Goal: Task Accomplishment & Management: Use online tool/utility

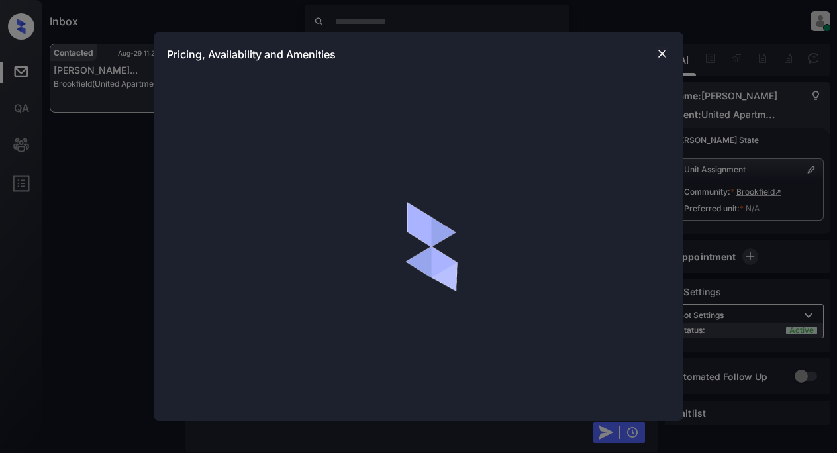
scroll to position [696, 0]
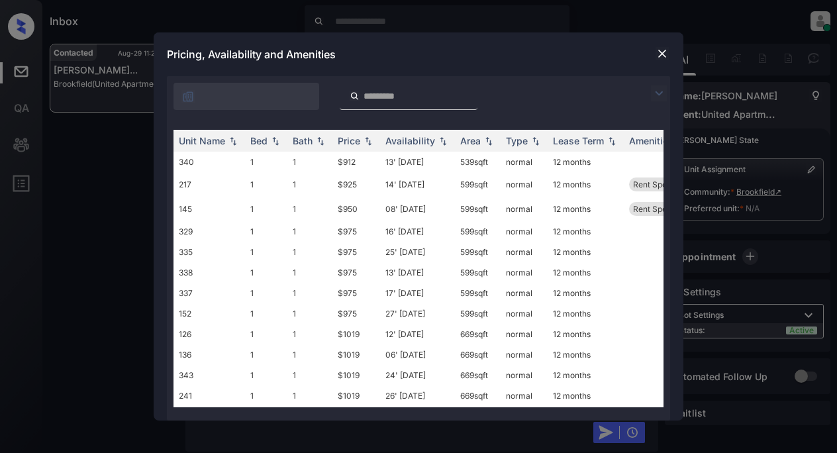
click at [657, 100] on img at bounding box center [659, 93] width 16 height 16
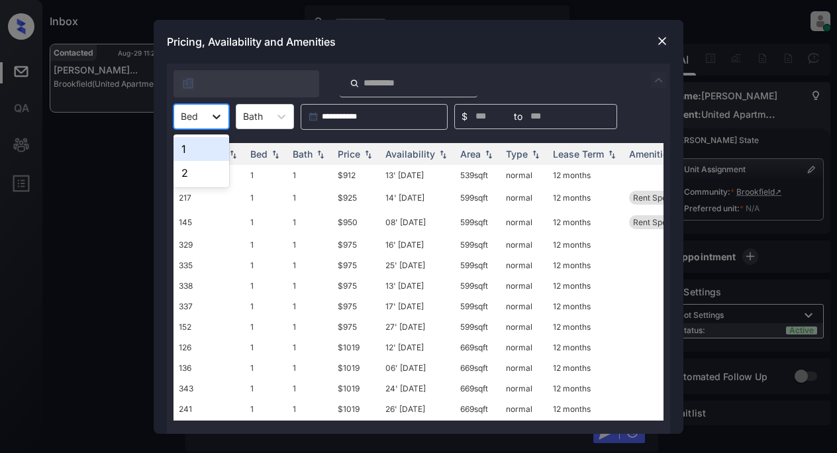
click at [217, 113] on icon at bounding box center [216, 116] width 13 height 13
drag, startPoint x: 196, startPoint y: 174, endPoint x: 215, endPoint y: 166, distance: 20.2
click at [196, 174] on div "2" at bounding box center [202, 173] width 56 height 24
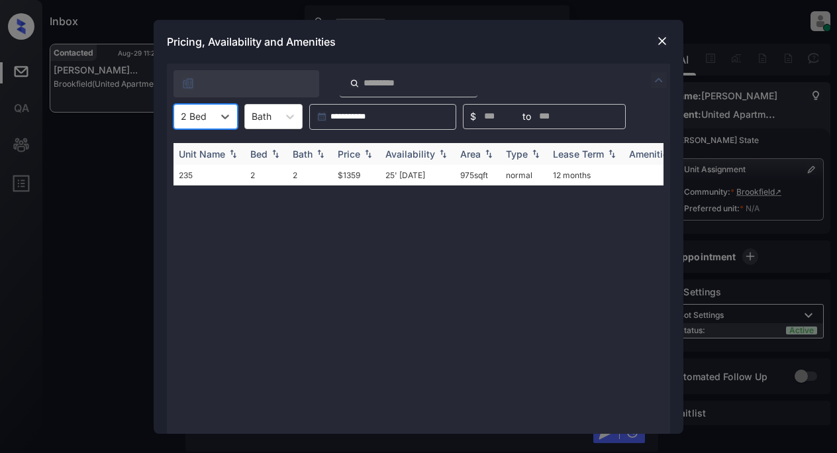
click at [352, 157] on div "Price" at bounding box center [349, 153] width 23 height 11
click at [352, 179] on td "$1359" at bounding box center [357, 175] width 48 height 21
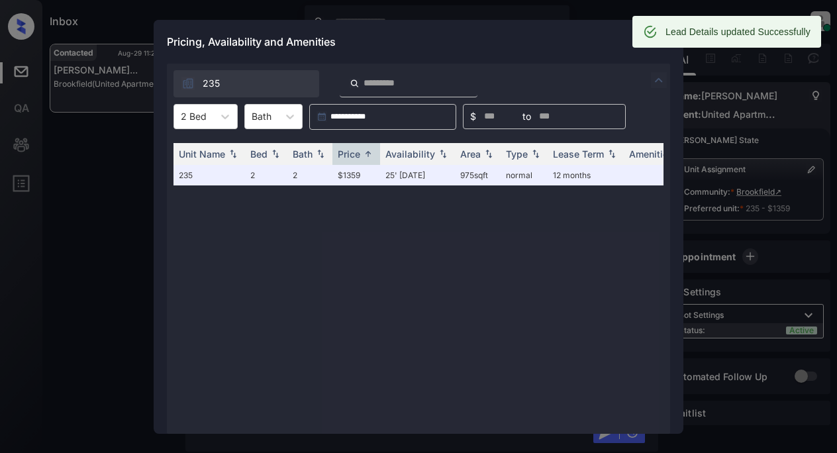
click at [604, 54] on div "Pricing, Availability and Amenities" at bounding box center [419, 42] width 530 height 44
click at [548, 46] on div "Pricing, Availability and Amenities" at bounding box center [419, 42] width 530 height 44
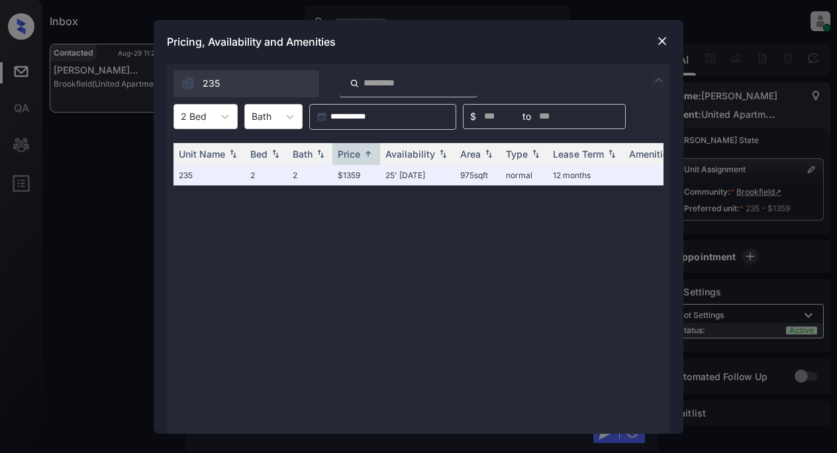
click at [662, 42] on img at bounding box center [662, 40] width 13 height 13
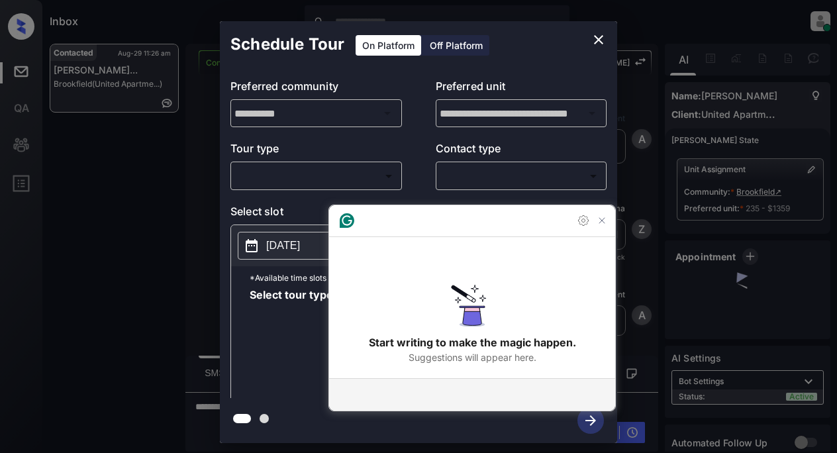
scroll to position [5949, 0]
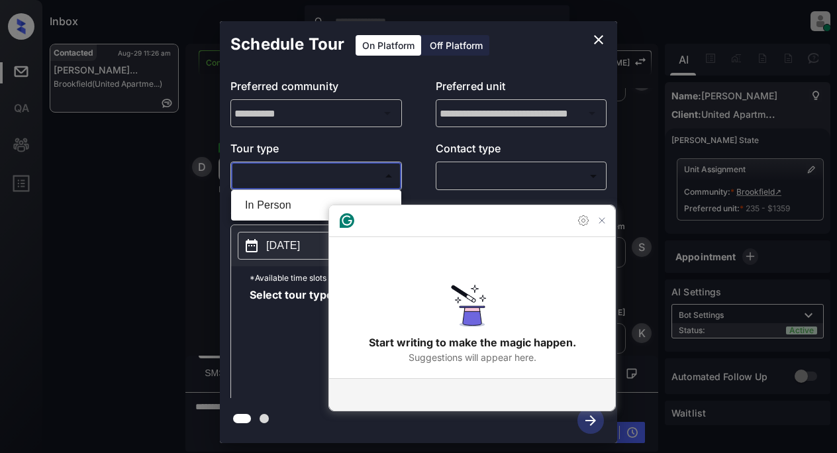
click at [303, 180] on body "Inbox Lyzzelle [PERSON_NAME] Online Set yourself offline Set yourself on break …" at bounding box center [418, 226] width 837 height 453
drag, startPoint x: 267, startPoint y: 208, endPoint x: 350, endPoint y: 187, distance: 85.9
click at [269, 208] on li "In Person" at bounding box center [316, 205] width 164 height 24
type input "********"
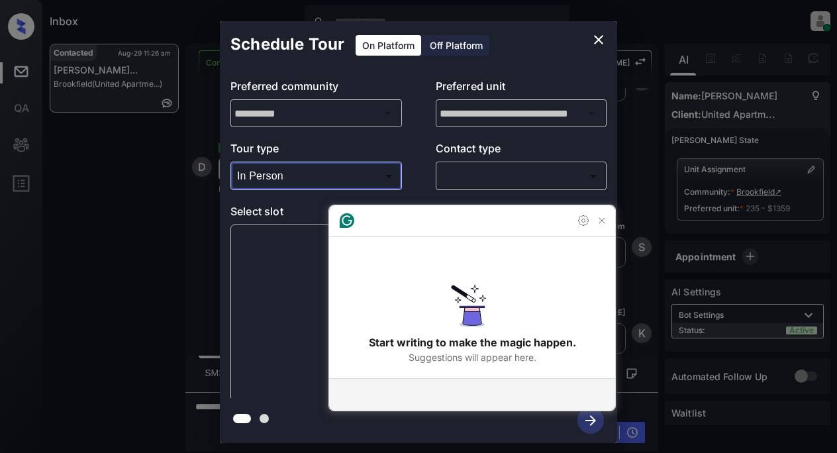
click at [478, 174] on body "Inbox Lyzzelle [PERSON_NAME] Online Set yourself offline Set yourself on break …" at bounding box center [418, 226] width 837 height 453
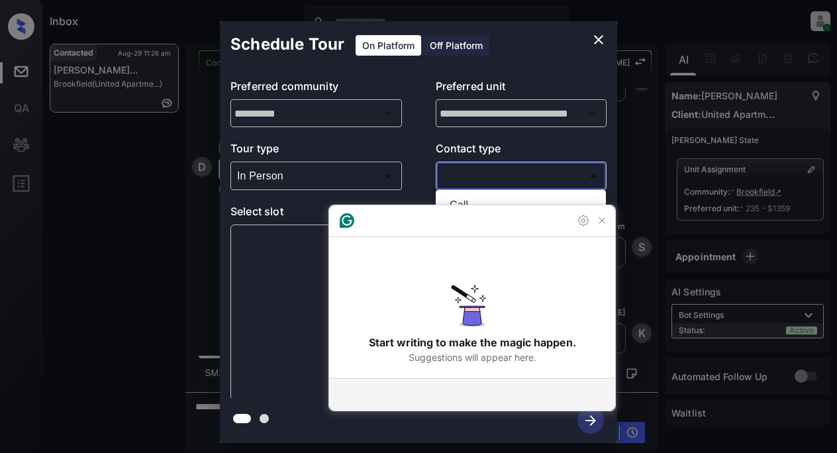
click at [464, 232] on li "Text" at bounding box center [521, 229] width 164 height 24
type input "****"
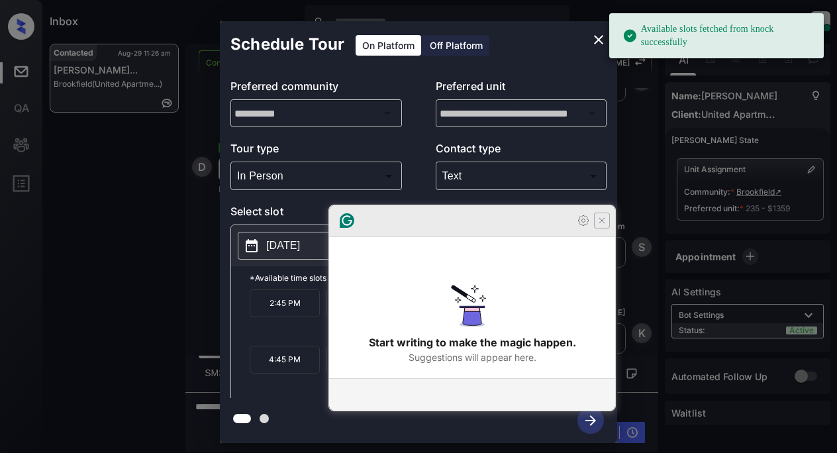
click at [598, 226] on icon "Close Grammarly Assistant" at bounding box center [602, 220] width 11 height 11
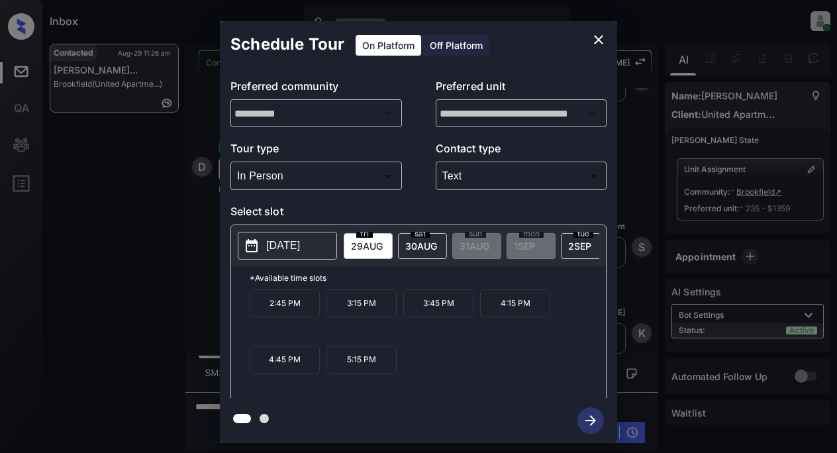
click at [597, 42] on icon "close" at bounding box center [598, 39] width 9 height 9
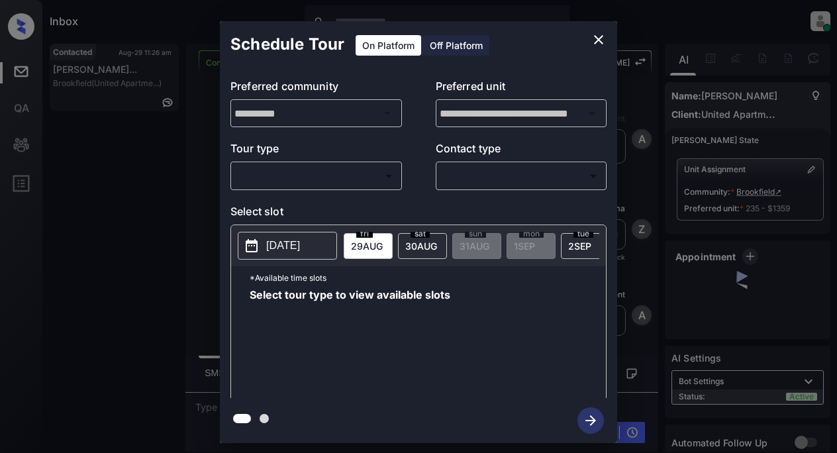
scroll to position [5703, 0]
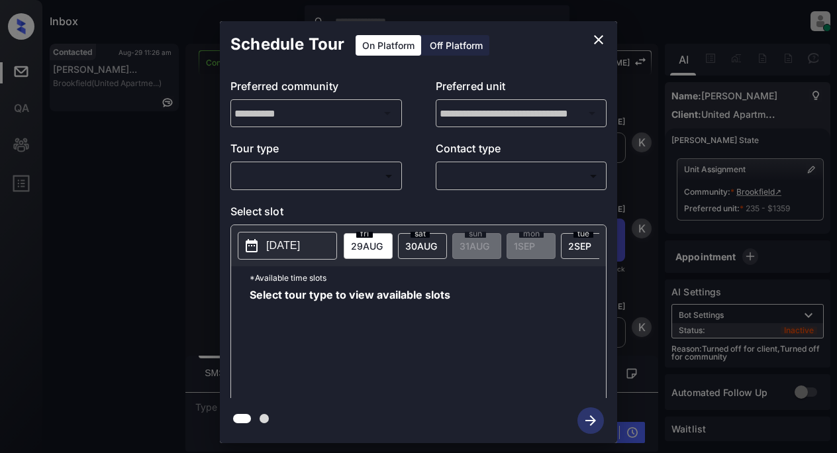
click at [283, 244] on p "[DATE]" at bounding box center [283, 246] width 34 height 16
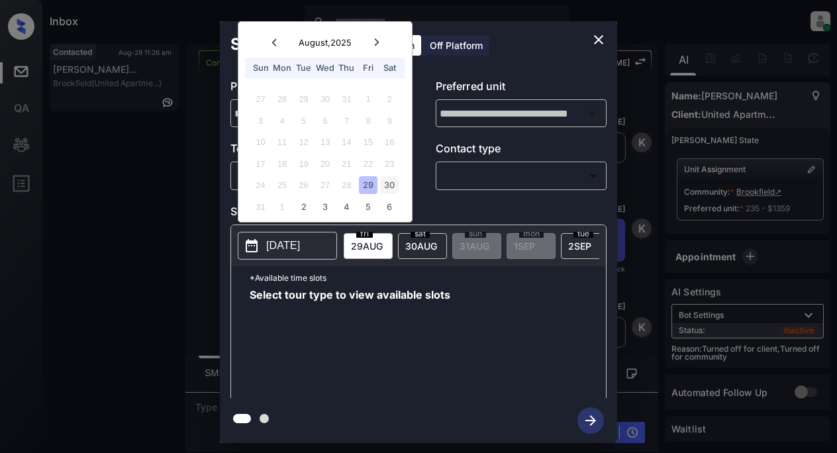
click at [395, 185] on div "30" at bounding box center [390, 185] width 18 height 18
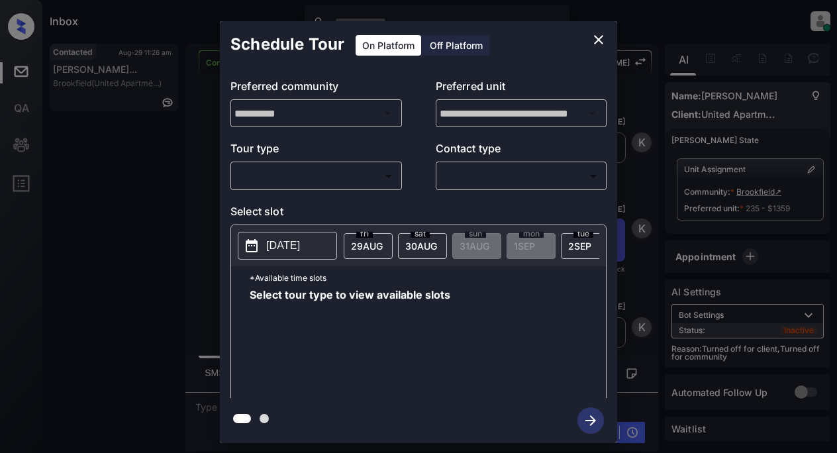
click at [284, 246] on p "[DATE]" at bounding box center [283, 246] width 34 height 16
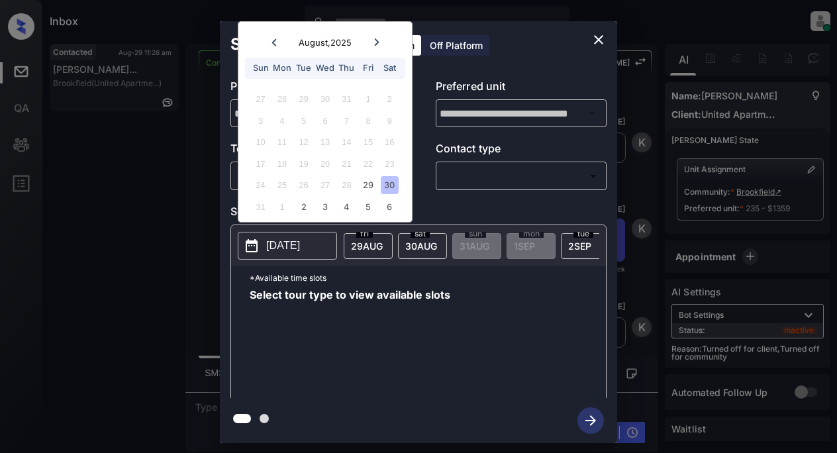
click at [388, 187] on div "30" at bounding box center [390, 185] width 18 height 18
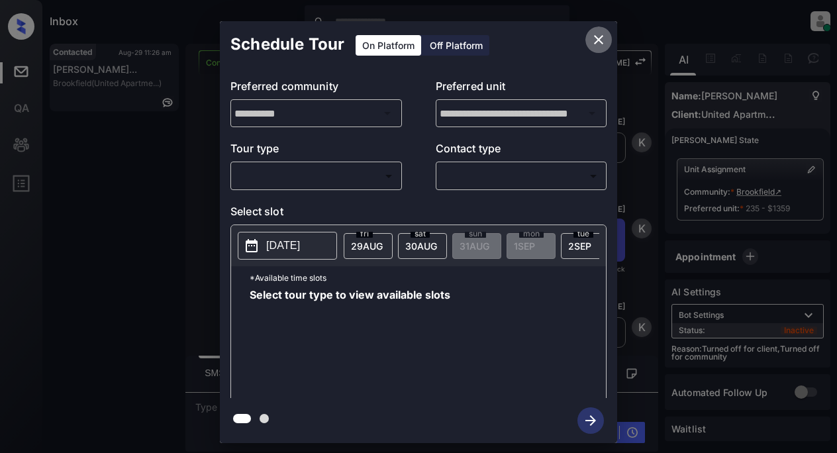
click at [596, 40] on icon "close" at bounding box center [599, 40] width 16 height 16
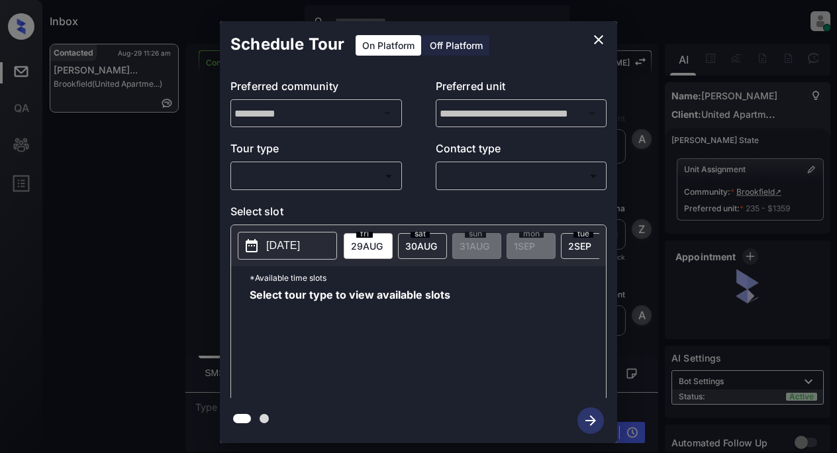
scroll to position [6277, 0]
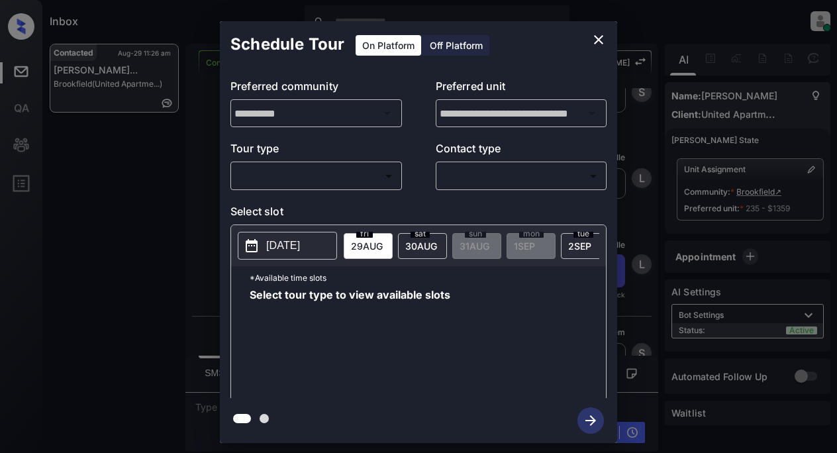
click at [340, 176] on body "Inbox Lyzzelle [PERSON_NAME] Online Set yourself offline Set yourself on break …" at bounding box center [418, 226] width 837 height 453
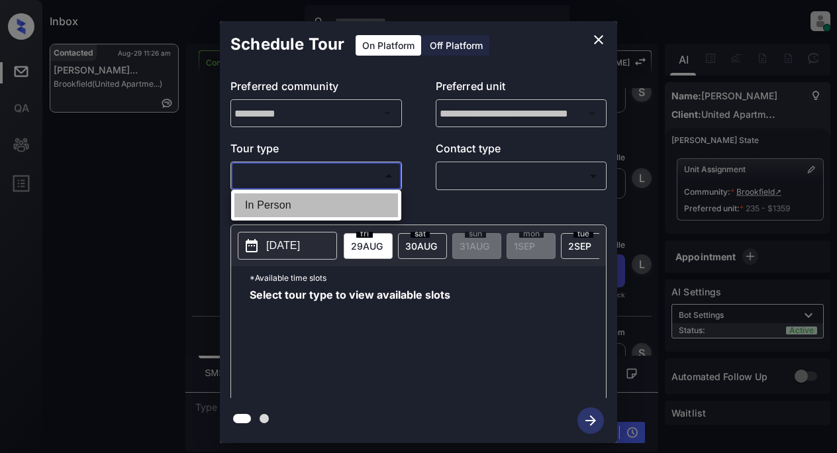
drag, startPoint x: 283, startPoint y: 201, endPoint x: 309, endPoint y: 196, distance: 26.4
click at [283, 202] on li "In Person" at bounding box center [316, 205] width 164 height 24
type input "********"
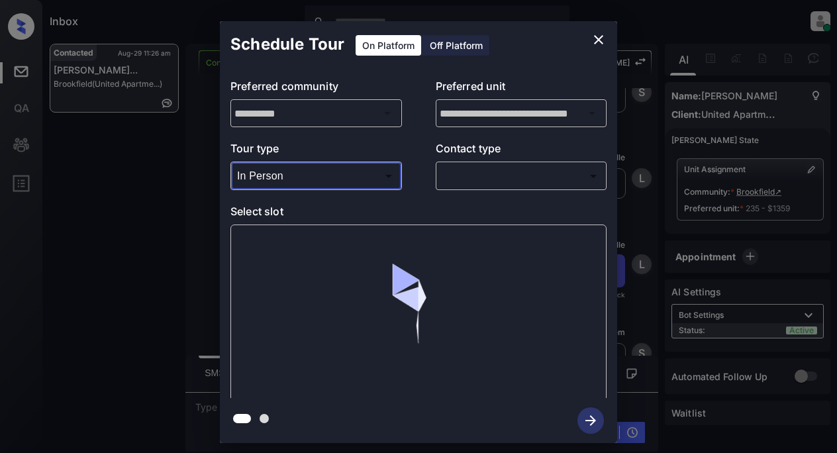
click at [454, 175] on body "Inbox Lyzzelle [PERSON_NAME] Online Set yourself offline Set yourself on break …" at bounding box center [418, 226] width 837 height 453
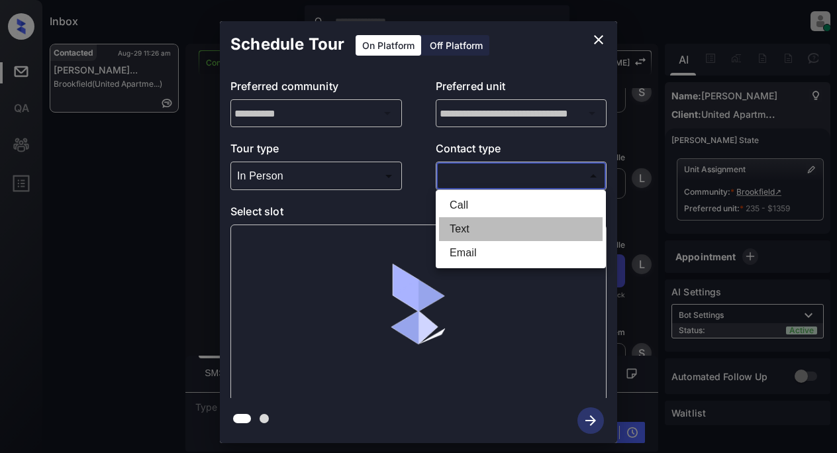
click at [468, 226] on li "Text" at bounding box center [521, 229] width 164 height 24
type input "****"
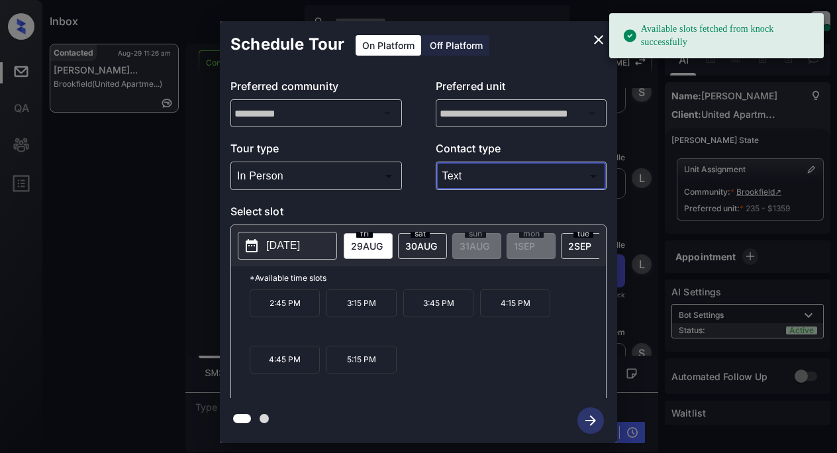
click at [281, 252] on p "[DATE]" at bounding box center [283, 246] width 34 height 16
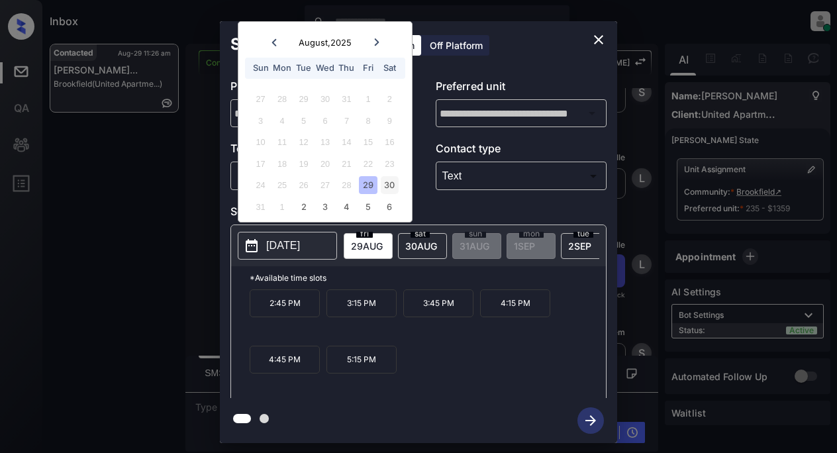
click at [382, 188] on div "30" at bounding box center [390, 185] width 18 height 18
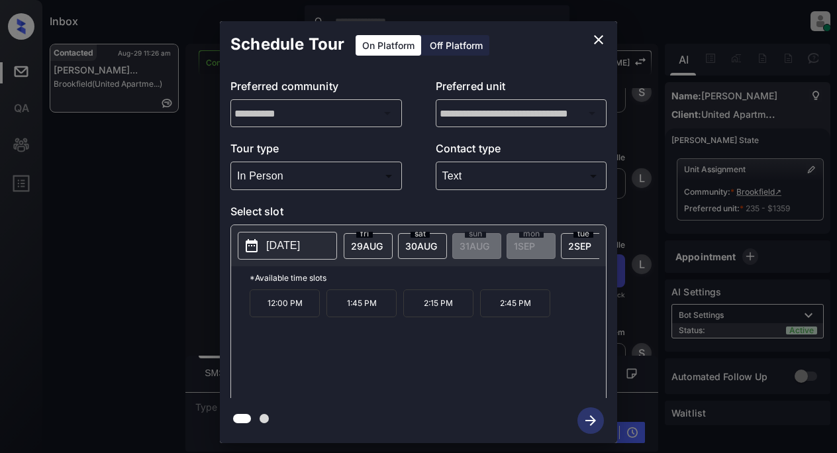
click at [356, 315] on p "1:45 PM" at bounding box center [362, 303] width 70 height 28
click at [587, 413] on icon "button" at bounding box center [591, 420] width 26 height 26
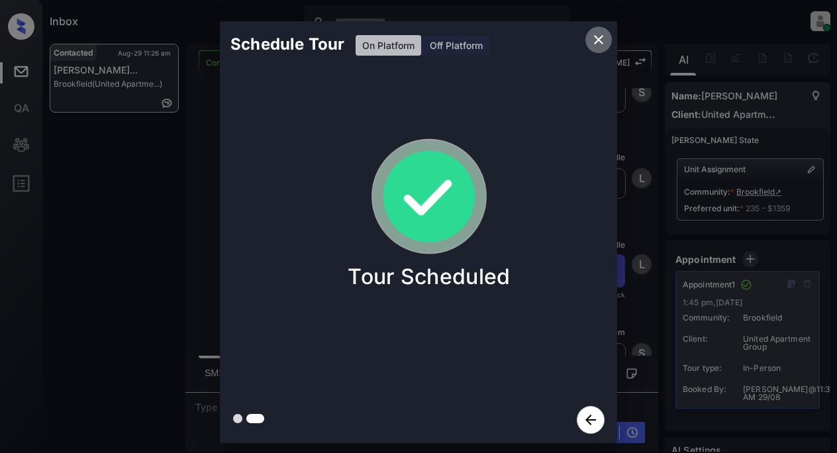
click at [595, 38] on icon "close" at bounding box center [599, 40] width 16 height 16
